Goal: Communication & Community: Answer question/provide support

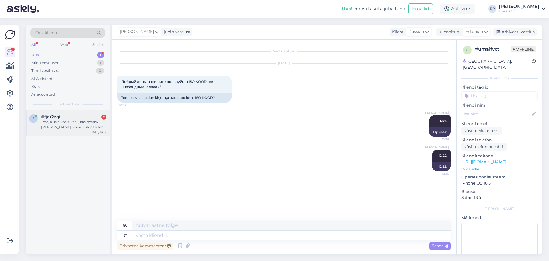
click at [84, 124] on div "Tere, Küsin korra veel , kas pestav [PERSON_NAME] sinine osa jääb alla või [PER…" at bounding box center [73, 124] width 65 height 10
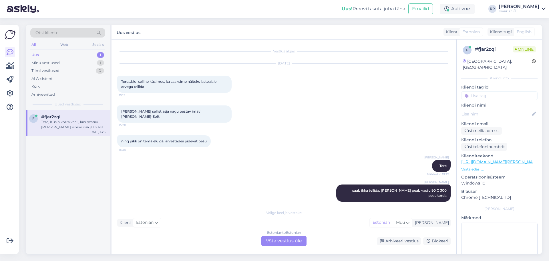
scroll to position [412, 0]
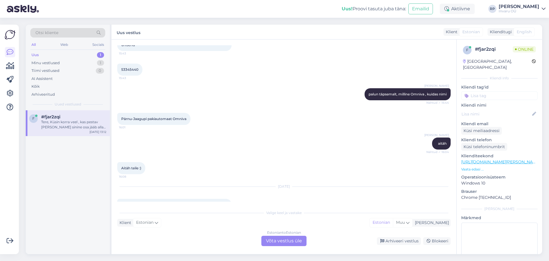
click at [298, 237] on div "Estonian to Estonian Võta vestlus üle" at bounding box center [283, 240] width 45 height 10
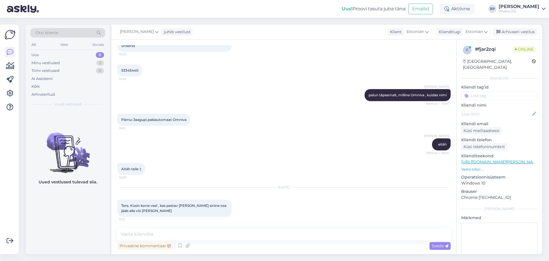
scroll to position [390, 0]
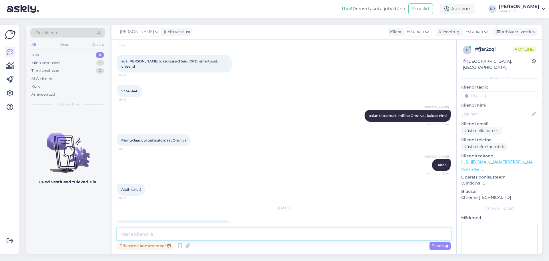
click at [156, 236] on textarea at bounding box center [284, 234] width 334 height 12
type textarea "Tere, sinine allapoole, valge üles"
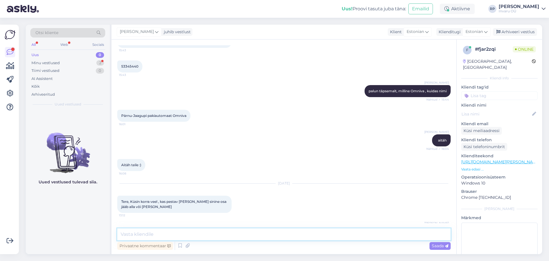
scroll to position [440, 0]
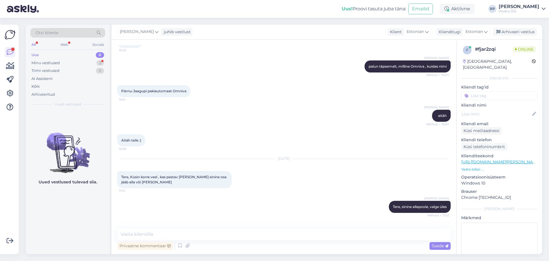
click at [166, 228] on div "Vestlus algas [DATE] Tere...Mul selline küsimus, ka saaksime näiteks lasteaiale…" at bounding box center [284, 146] width 345 height 214
click at [181, 243] on icon at bounding box center [180, 245] width 7 height 9
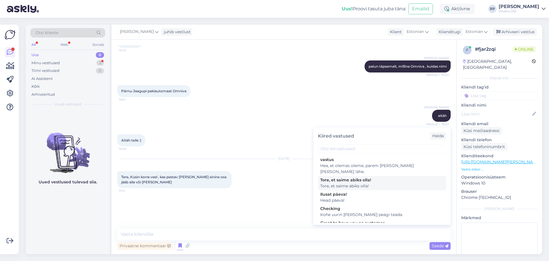
click at [348, 177] on div "Tore, et saime abiks olla!" at bounding box center [382, 180] width 124 height 6
type textarea "Tore, et saime abiks olla!"
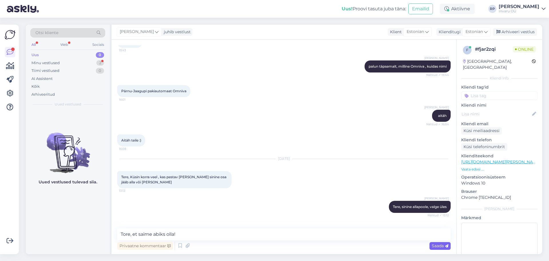
click at [439, 247] on span "Saada" at bounding box center [440, 245] width 17 height 5
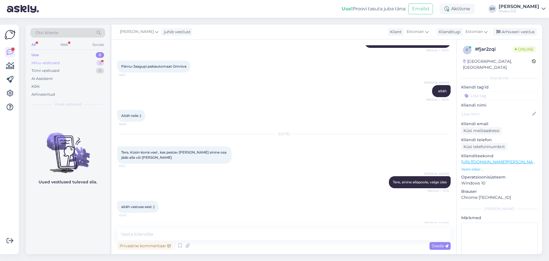
click at [53, 61] on div "Minu vestlused" at bounding box center [45, 63] width 28 height 6
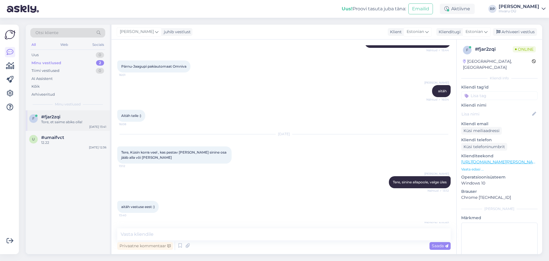
click at [60, 120] on div "Tore, et saime abiks olla!" at bounding box center [73, 121] width 65 height 5
click at [527, 31] on div "Arhiveeri vestlus" at bounding box center [515, 32] width 44 height 8
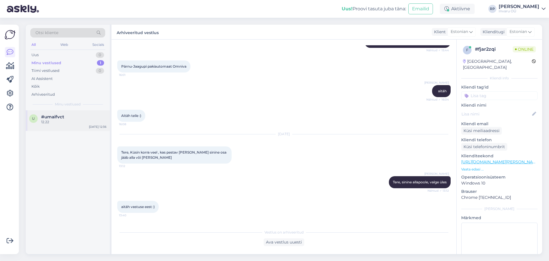
click at [59, 115] on span "#umaifvct" at bounding box center [52, 116] width 23 height 5
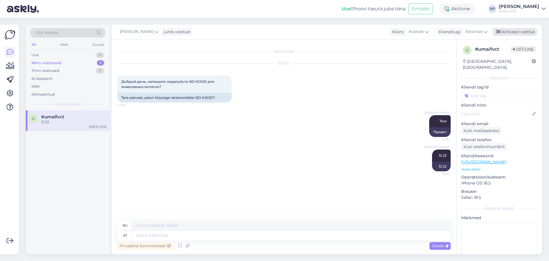
click at [519, 30] on div "Arhiveeri vestlus" at bounding box center [515, 32] width 44 height 8
